Goal: Task Accomplishment & Management: Complete application form

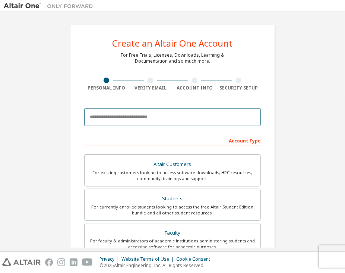
click at [121, 116] on input "email" at bounding box center [172, 117] width 177 height 18
type input "**********"
type input "**"
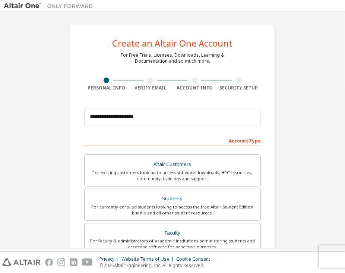
type input "****"
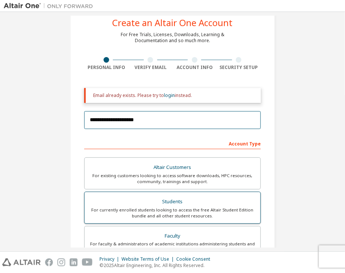
scroll to position [37, 0]
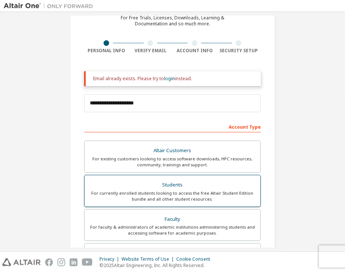
click at [180, 186] on div "Students" at bounding box center [172, 185] width 167 height 10
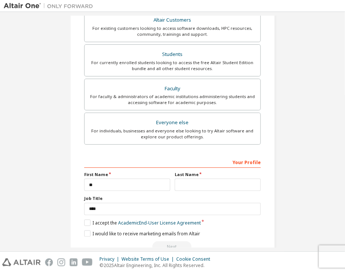
scroll to position [185, 0]
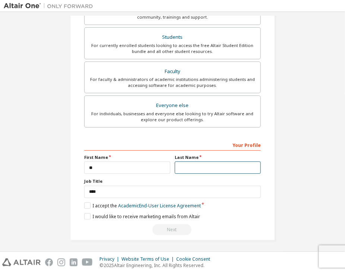
click at [210, 167] on input "text" at bounding box center [218, 167] width 86 height 12
type input "*"
click at [85, 204] on label "I accept the Academic End-User License Agreement" at bounding box center [142, 205] width 117 height 6
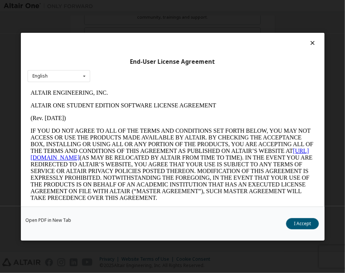
scroll to position [0, 0]
click at [304, 220] on button "I Accept" at bounding box center [302, 223] width 33 height 11
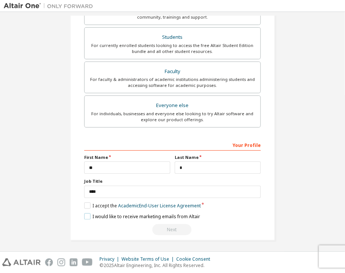
click at [91, 214] on label "I would like to receive marketing emails from Altair" at bounding box center [142, 216] width 116 height 6
click at [168, 228] on div "Next" at bounding box center [172, 229] width 177 height 11
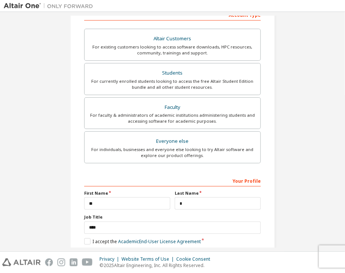
scroll to position [185, 0]
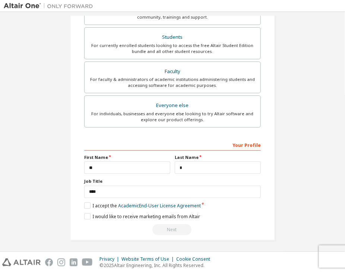
click at [215, 217] on div "I would like to receive marketing emails from Altair" at bounding box center [172, 216] width 177 height 6
click at [215, 227] on div "Next" at bounding box center [172, 229] width 177 height 11
click at [169, 226] on div "Next" at bounding box center [172, 229] width 177 height 11
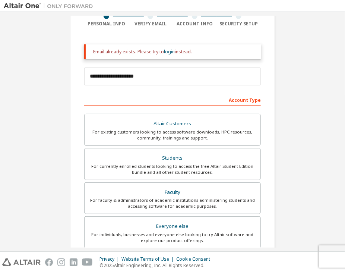
scroll to position [36, 0]
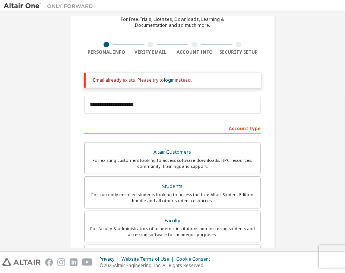
click at [27, 6] on img at bounding box center [50, 5] width 93 height 7
